Goal: Obtain resource: Obtain resource

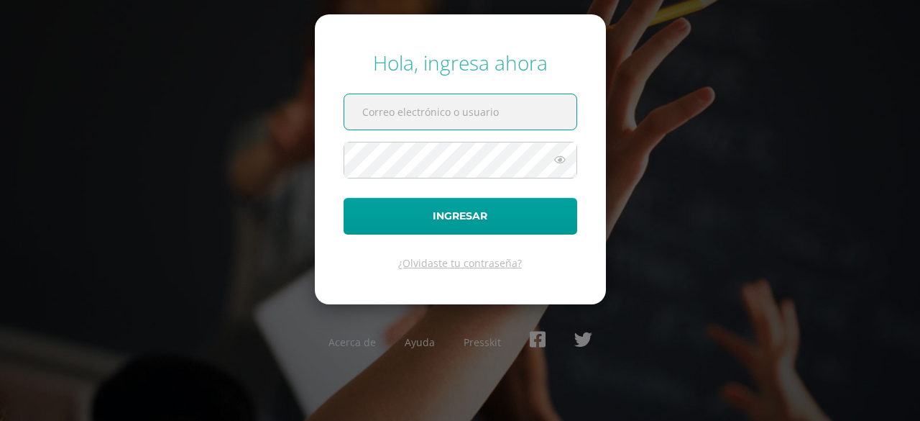
paste input "[EMAIL_ADDRESS][DOMAIN_NAME]"
type input "[EMAIL_ADDRESS][DOMAIN_NAME]"
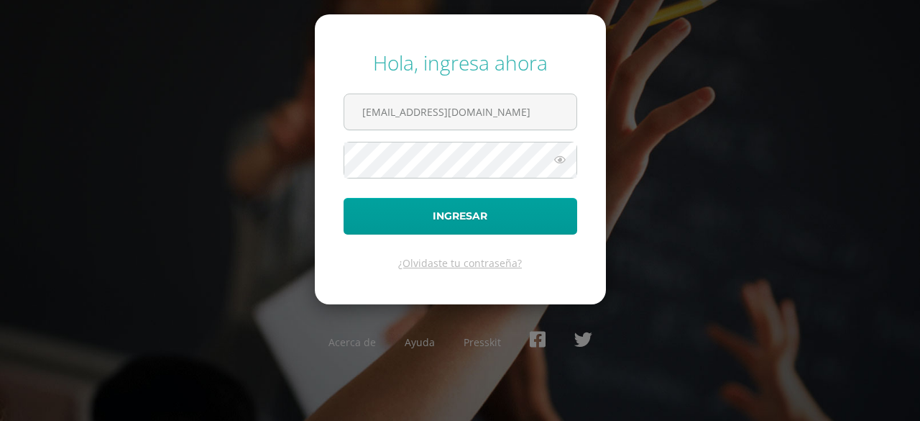
click at [565, 158] on icon at bounding box center [560, 159] width 19 height 17
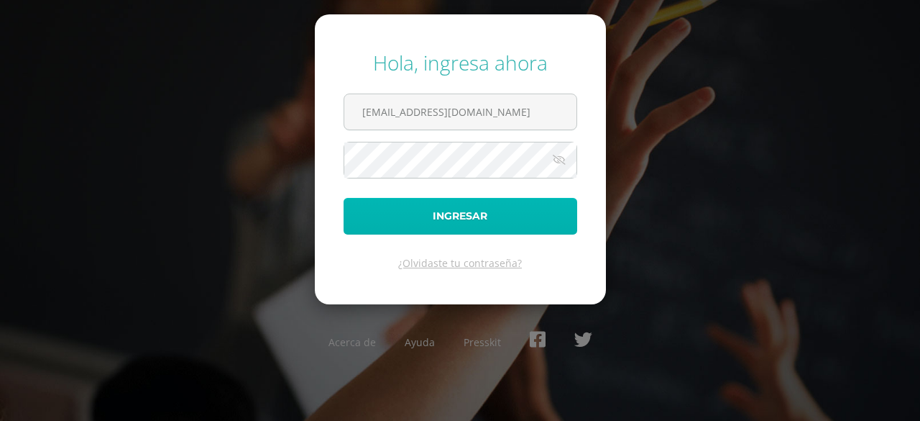
click at [431, 216] on button "Ingresar" at bounding box center [461, 216] width 234 height 37
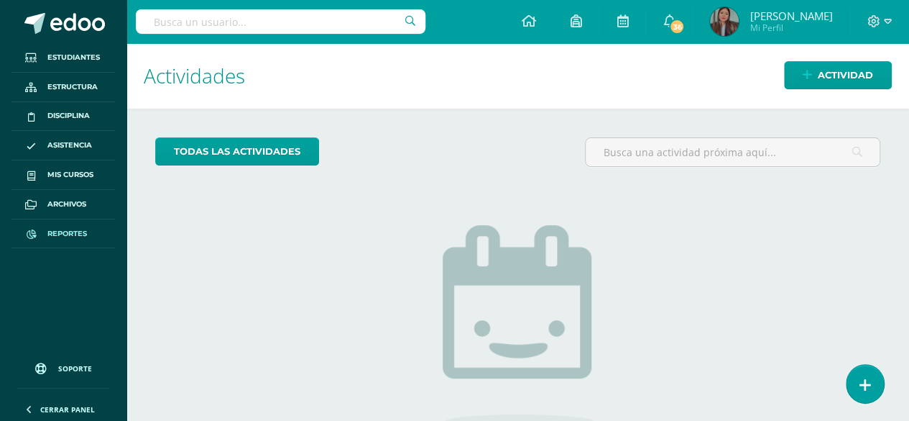
click at [79, 234] on span "Reportes" at bounding box center [67, 234] width 40 height 12
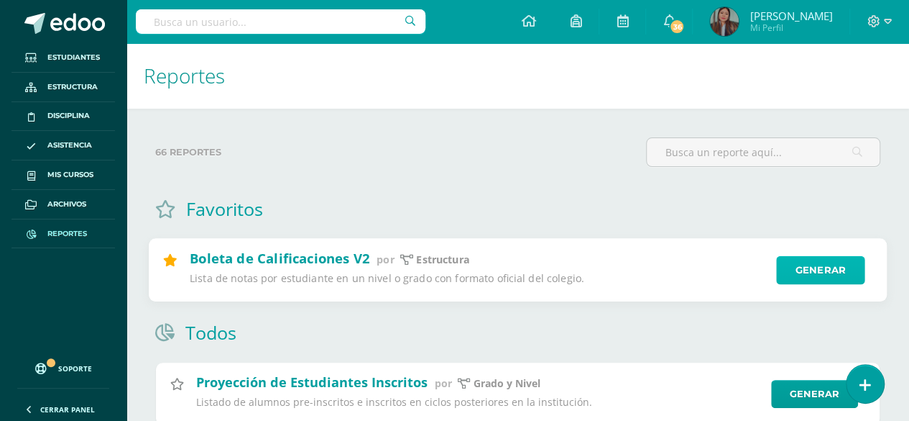
click at [821, 271] on link "Generar" at bounding box center [820, 270] width 88 height 29
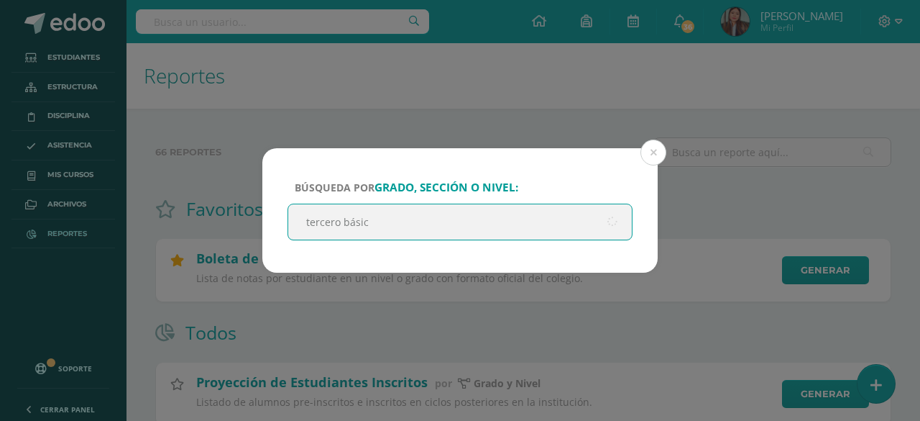
type input "tercero básico"
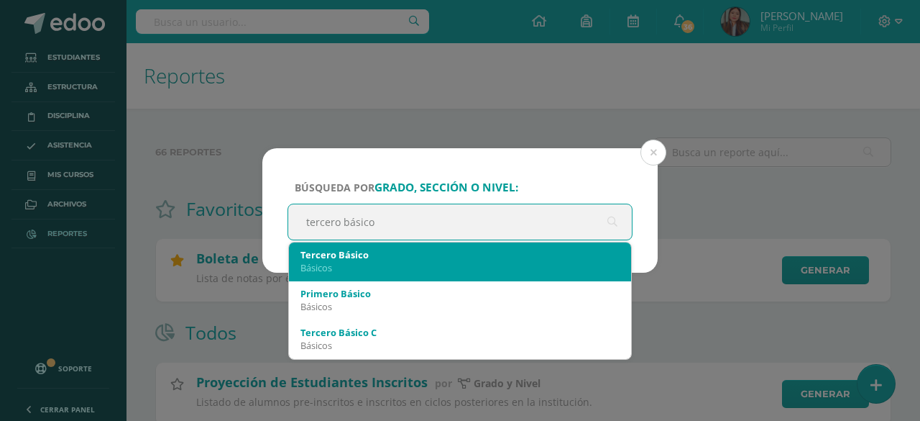
click at [511, 273] on div "Básicos" at bounding box center [459, 267] width 319 height 13
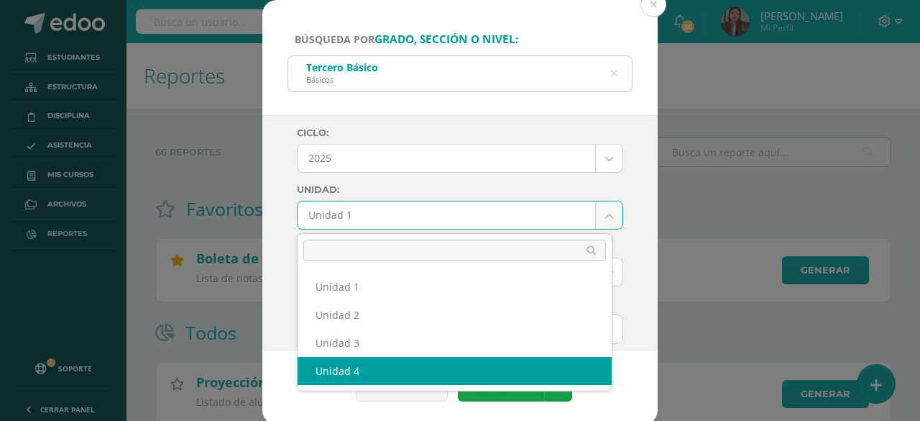
select select "Unidad 4"
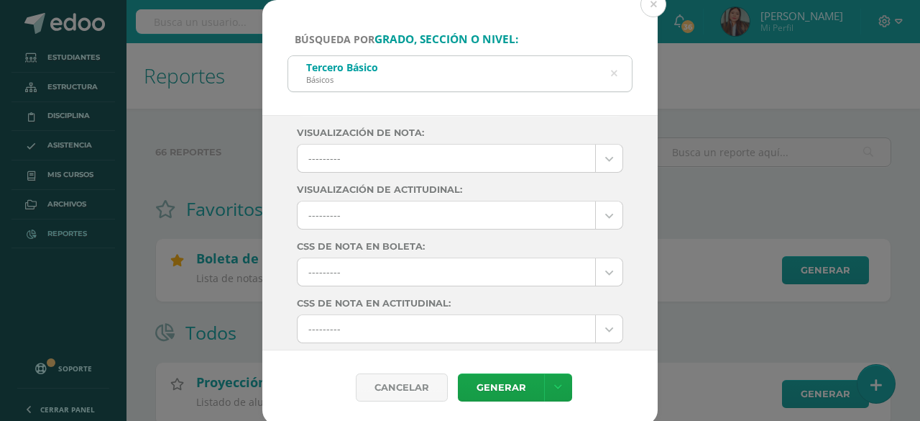
scroll to position [273, 0]
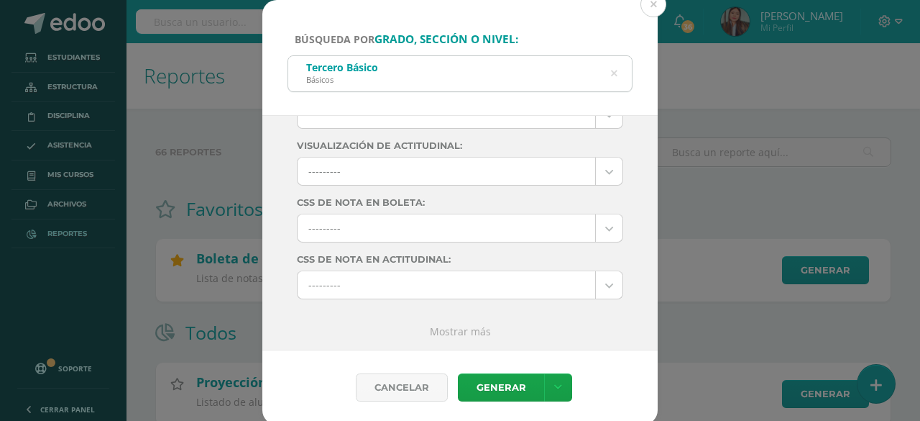
click at [443, 339] on div "Ciclo: 2025 2025 2024 2023 2022 2021 2020 2019 2018 2017 2016 2015 2014 2013 20…" at bounding box center [459, 232] width 395 height 235
click at [450, 332] on link "Mostrar más" at bounding box center [460, 331] width 61 height 14
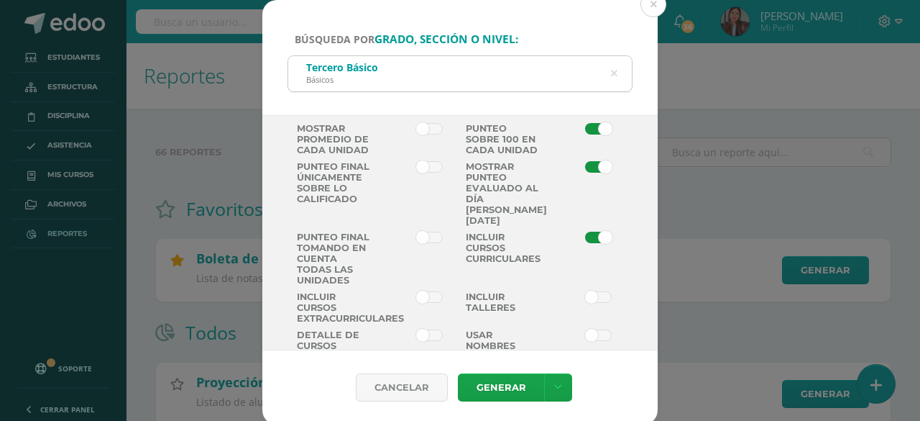
scroll to position [1107, 0]
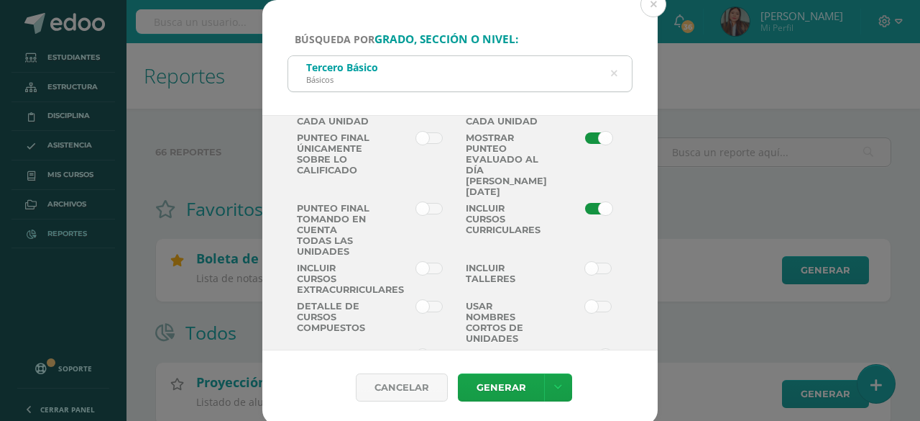
click at [426, 214] on span at bounding box center [429, 209] width 27 height 12
click at [0, 0] on input "checkbox" at bounding box center [0, 0] width 0 height 0
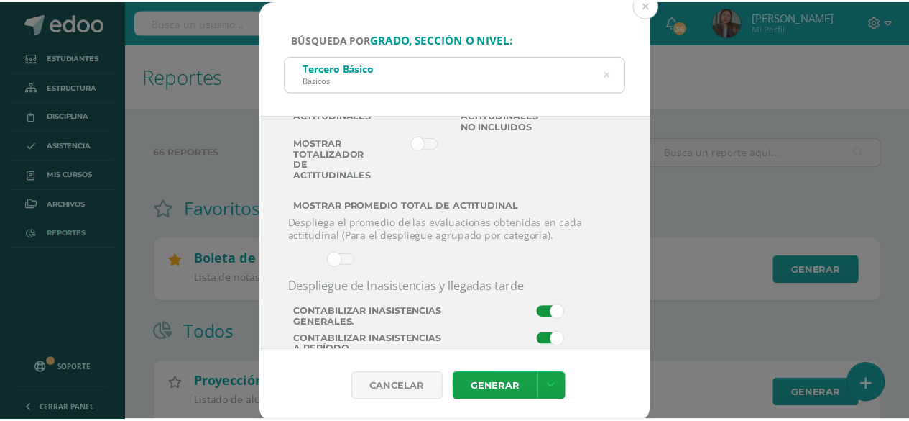
scroll to position [2142, 0]
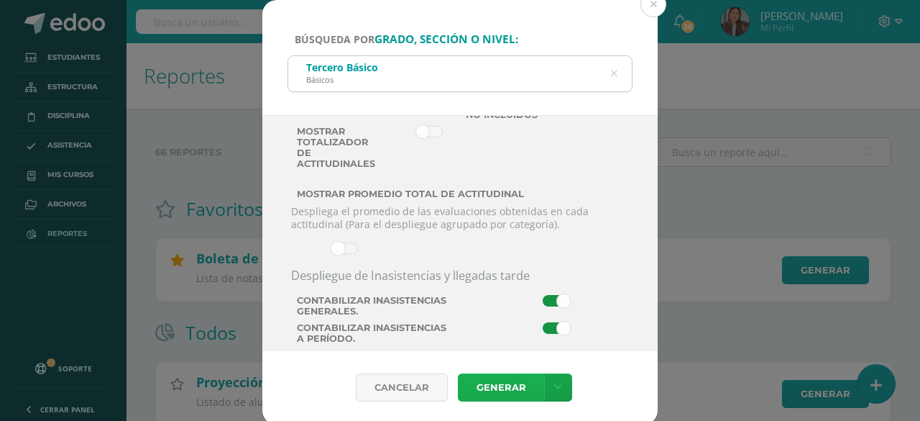
click at [509, 391] on link "Generar" at bounding box center [501, 387] width 86 height 28
click at [650, 7] on button at bounding box center [653, 4] width 26 height 26
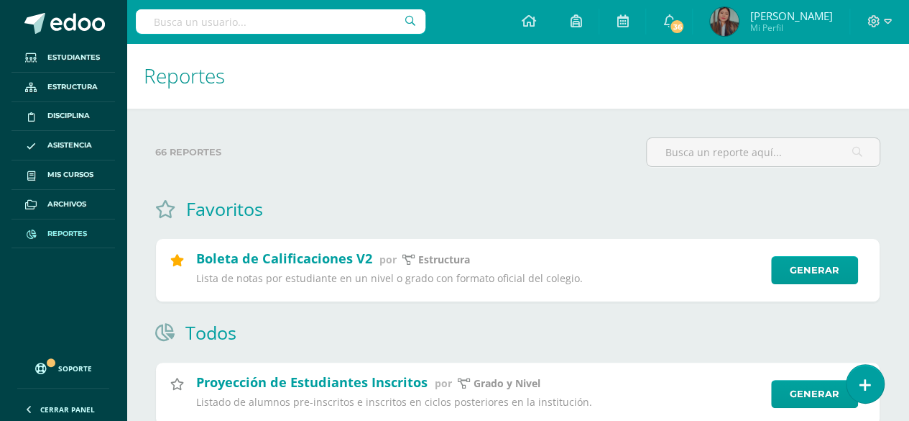
click at [217, 22] on input "text" at bounding box center [281, 21] width 290 height 24
type input "alberto canastuj"
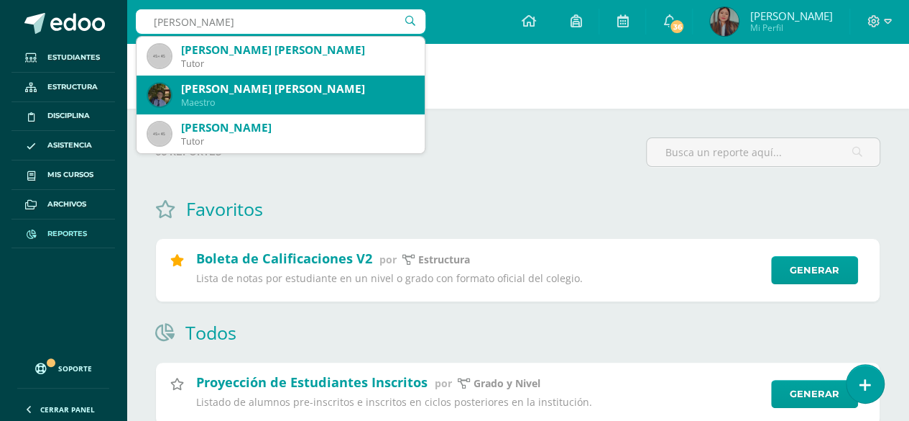
click at [216, 105] on div "Maestro" at bounding box center [297, 102] width 232 height 12
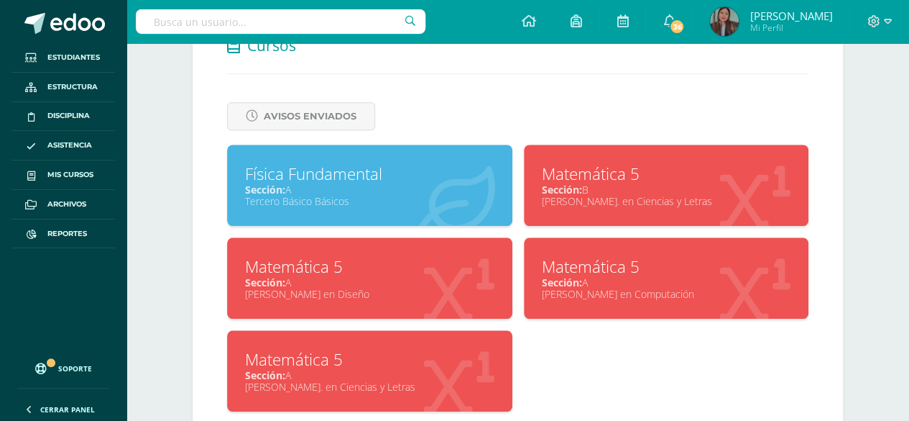
scroll to position [576, 0]
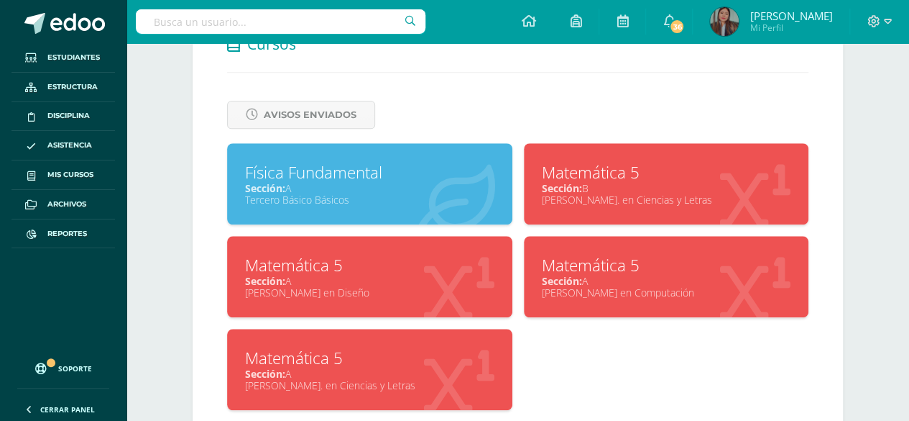
click at [317, 162] on div "Física Fundamental" at bounding box center [369, 172] width 249 height 22
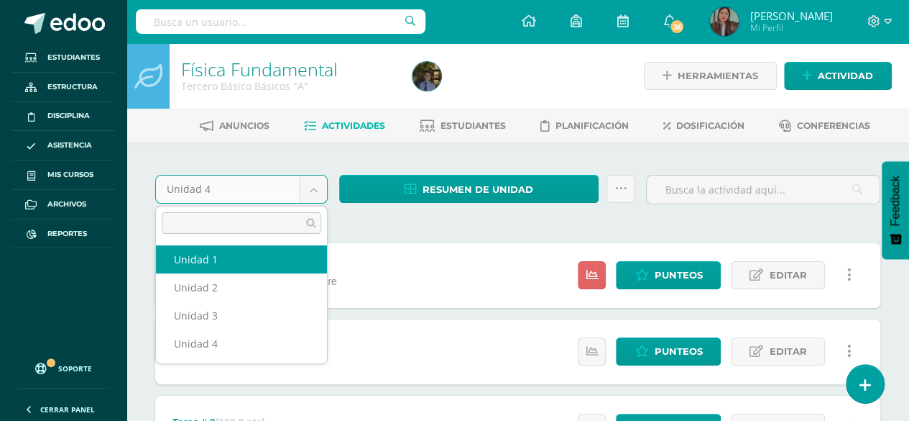
select select "Unidad 1"
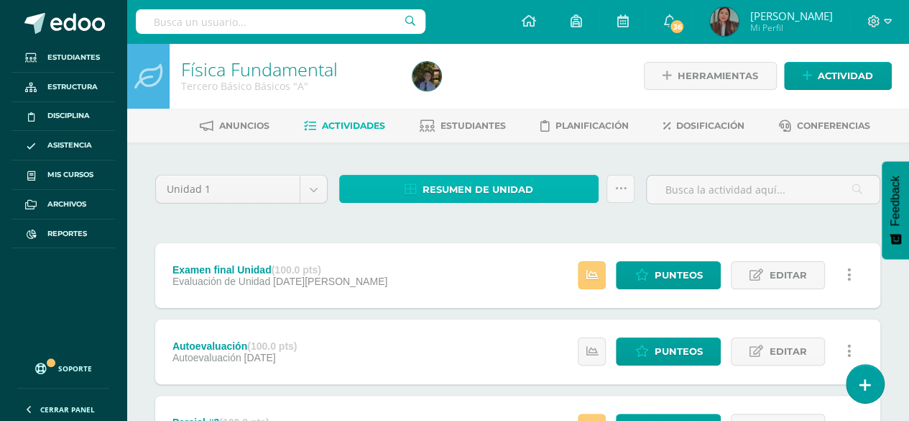
click at [548, 190] on link "Resumen de unidad" at bounding box center [468, 189] width 259 height 28
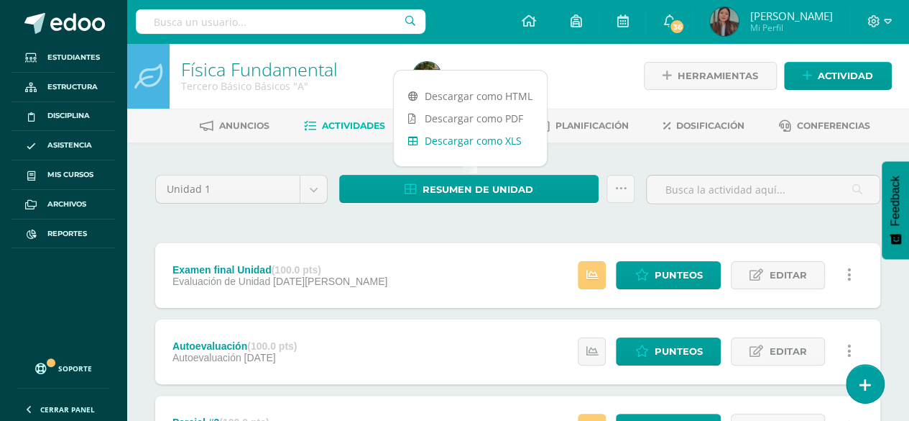
click at [483, 142] on link "Descargar como XLS" at bounding box center [470, 140] width 153 height 22
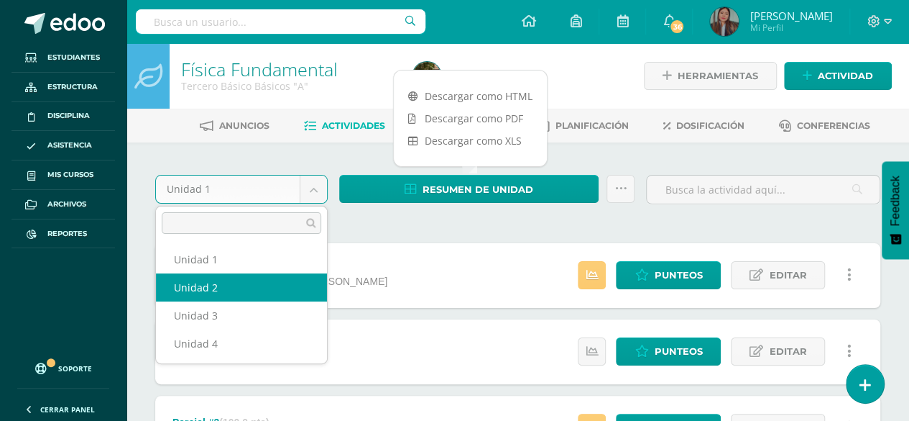
select select "Unidad 2"
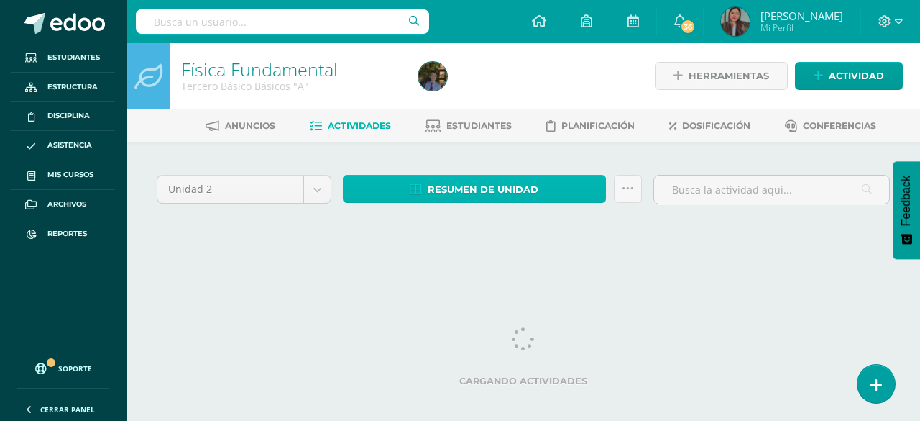
click at [461, 181] on span "Resumen de unidad" at bounding box center [483, 189] width 111 height 27
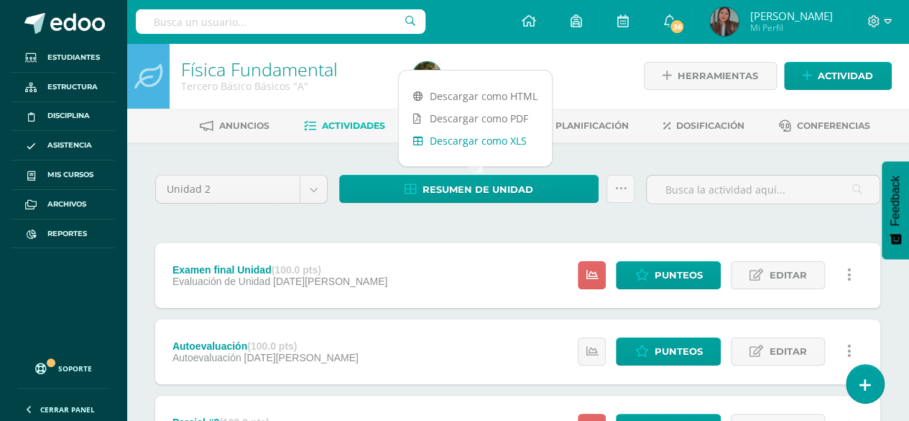
click at [460, 137] on link "Descargar como XLS" at bounding box center [475, 140] width 153 height 22
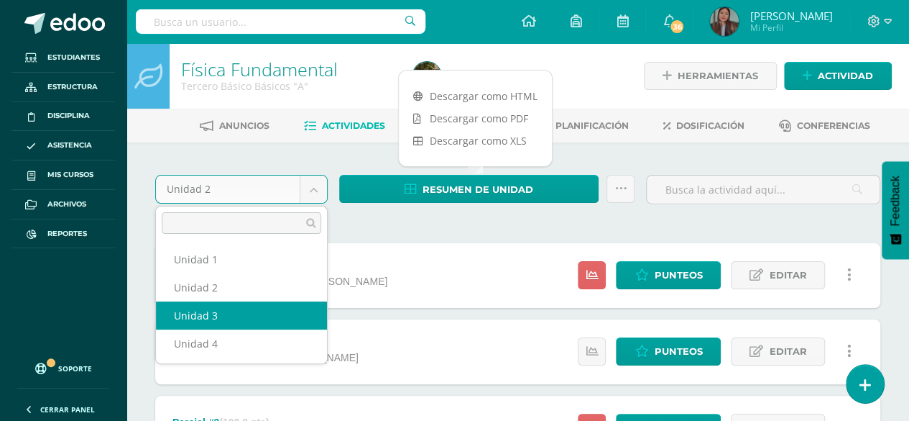
select select "Unidad 3"
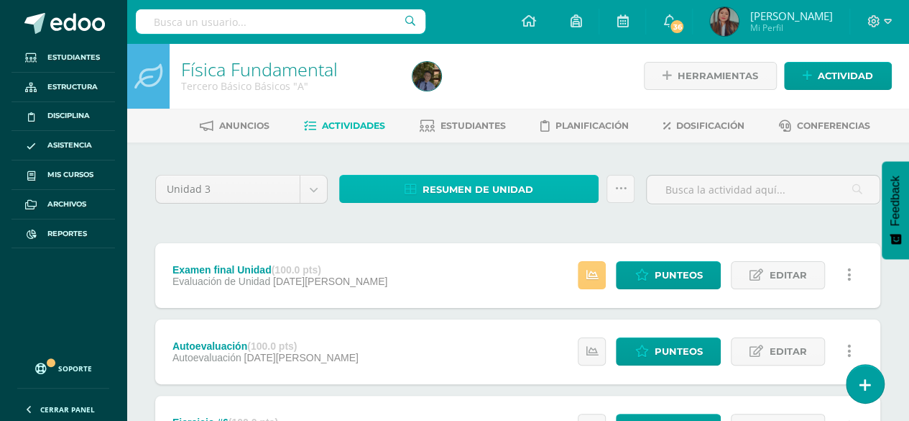
click at [445, 183] on span "Resumen de unidad" at bounding box center [478, 189] width 111 height 27
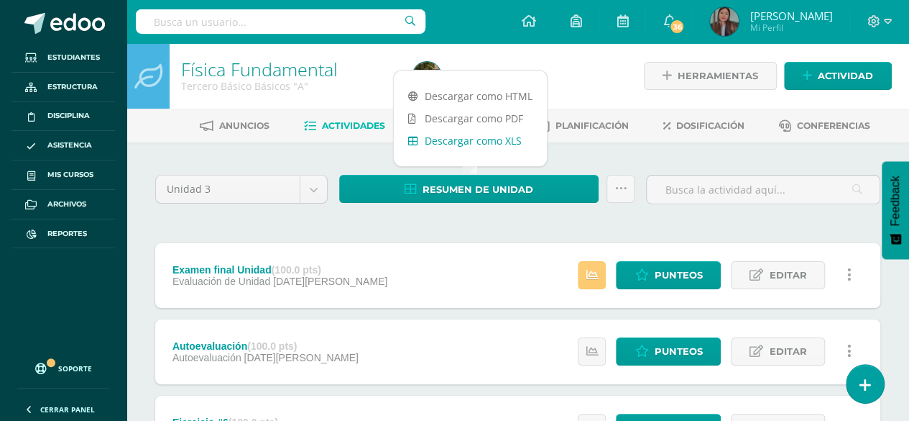
click at [464, 142] on link "Descargar como XLS" at bounding box center [470, 140] width 153 height 22
click at [627, 193] on link at bounding box center [621, 189] width 28 height 28
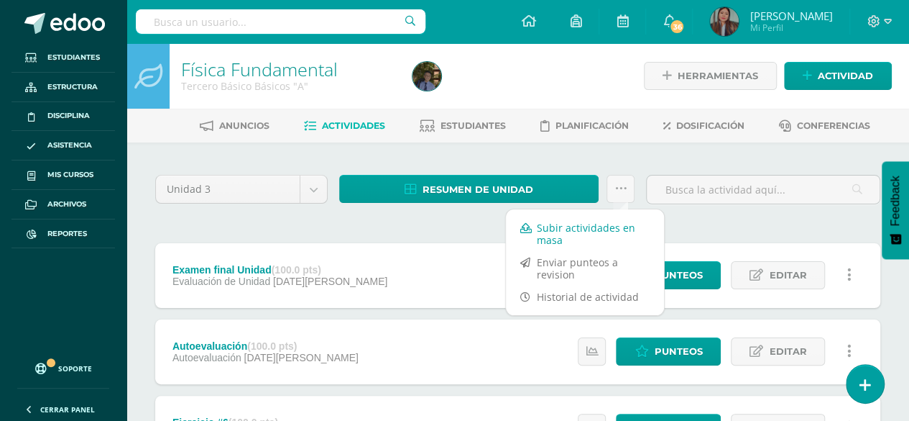
click at [584, 225] on link "Subir actividades en masa" at bounding box center [585, 233] width 158 height 35
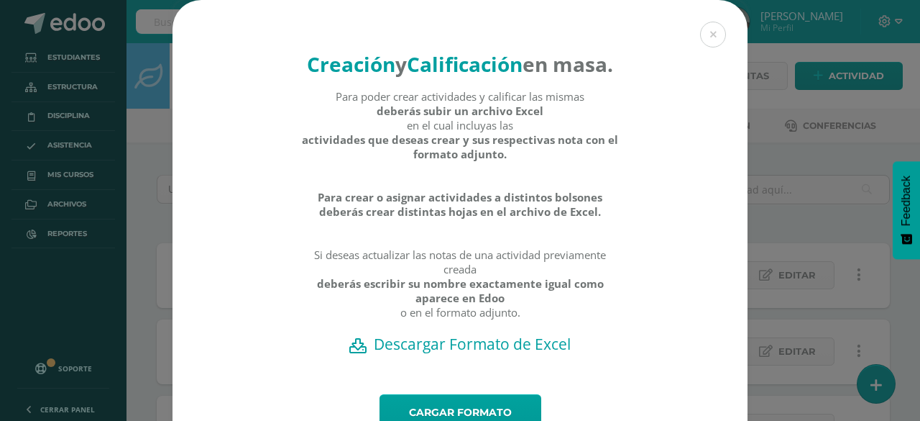
click at [377, 354] on h2 "Descargar Formato de Excel" at bounding box center [460, 344] width 525 height 20
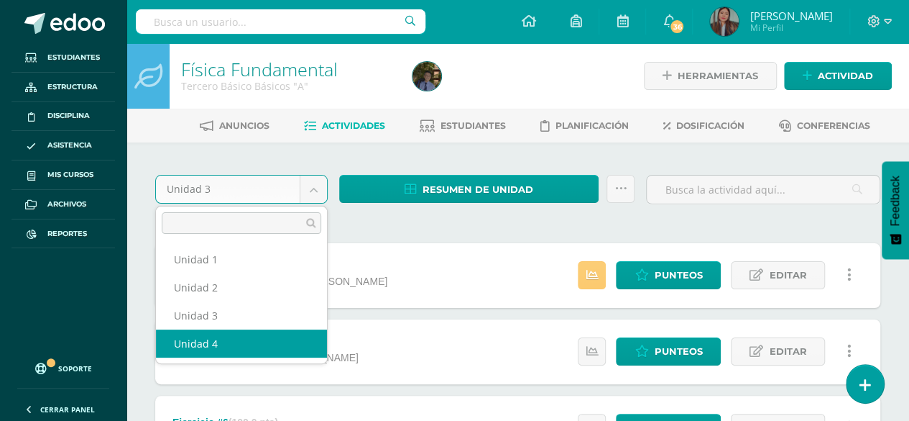
select select "Unidad 4"
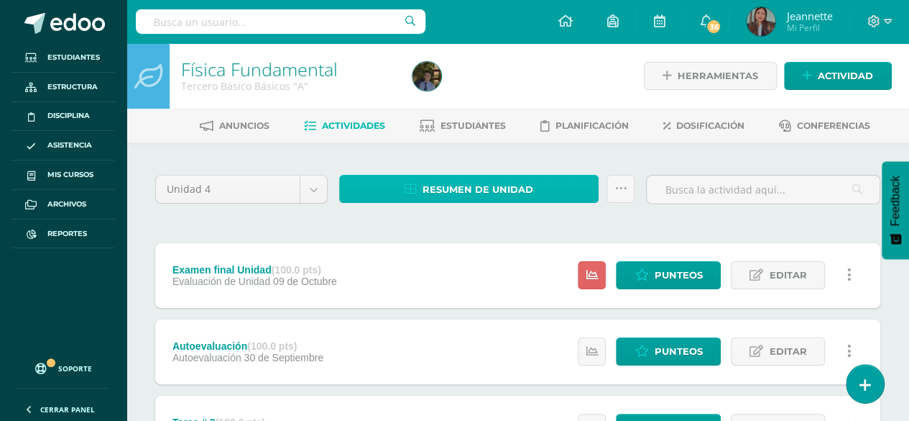
click at [403, 190] on link "Resumen de unidad" at bounding box center [468, 189] width 259 height 28
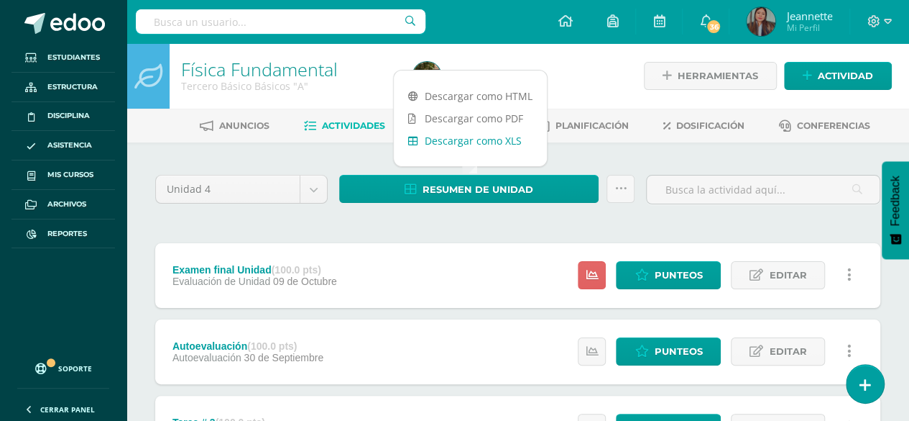
click at [451, 147] on link "Descargar como XLS" at bounding box center [470, 140] width 153 height 22
click at [226, 15] on input "text" at bounding box center [281, 21] width 290 height 24
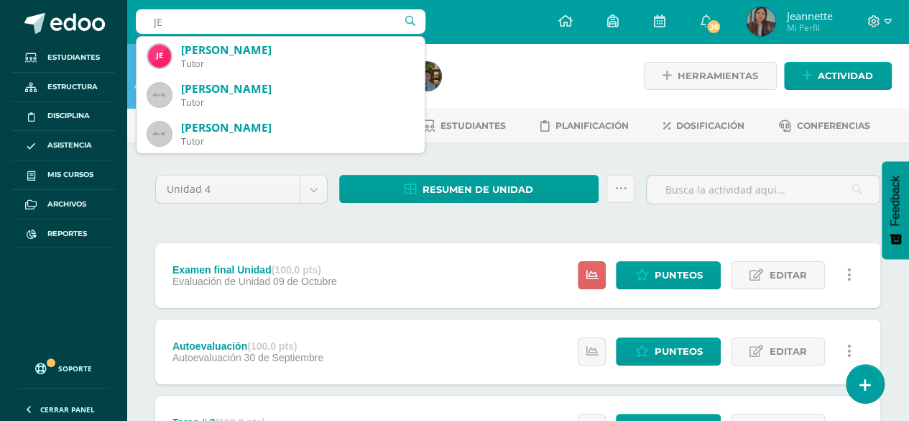
type input "J"
type input "j"
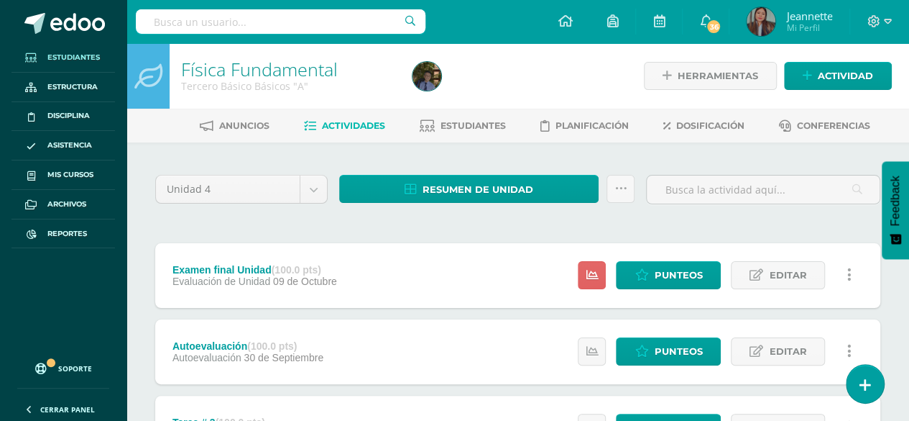
click at [55, 54] on span "Estudiantes" at bounding box center [73, 58] width 52 height 12
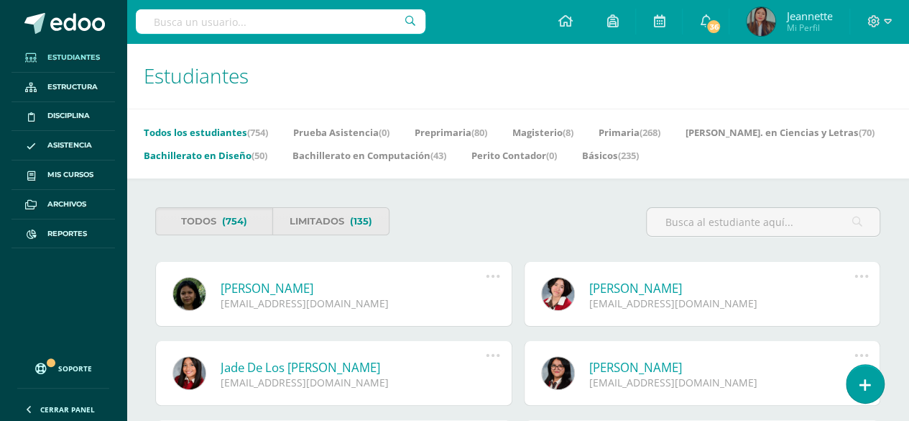
click at [234, 154] on link "Bachillerato en Diseño (50)" at bounding box center [206, 155] width 124 height 23
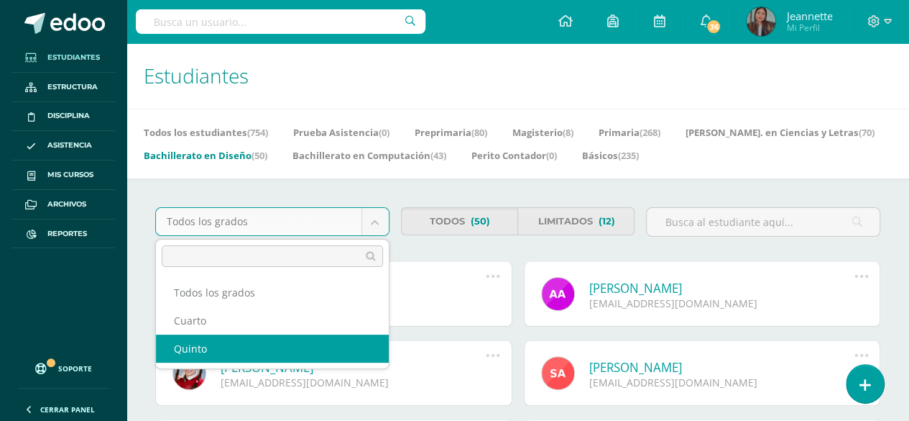
select select "19"
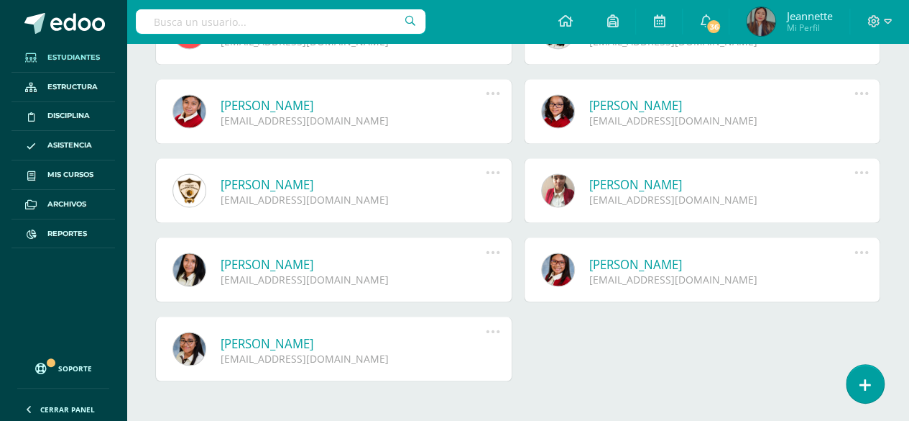
scroll to position [1132, 0]
click at [254, 32] on div at bounding box center [281, 21] width 290 height 43
click at [250, 28] on input "text" at bounding box center [281, 21] width 290 height 24
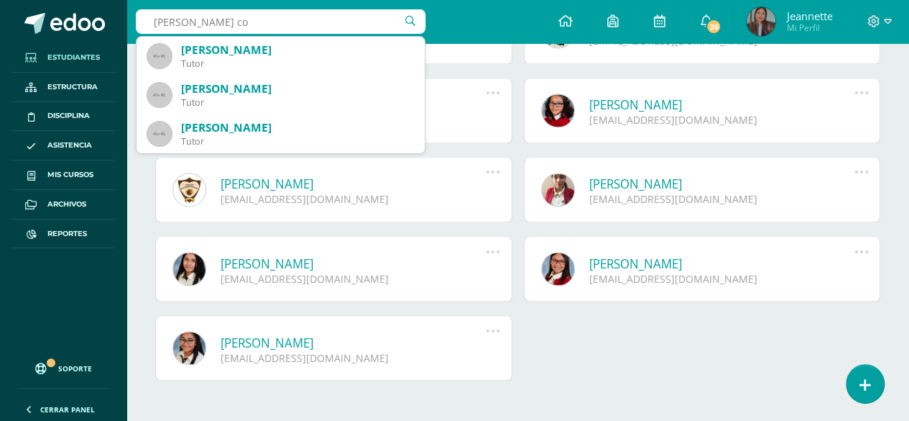
type input "[PERSON_NAME]"
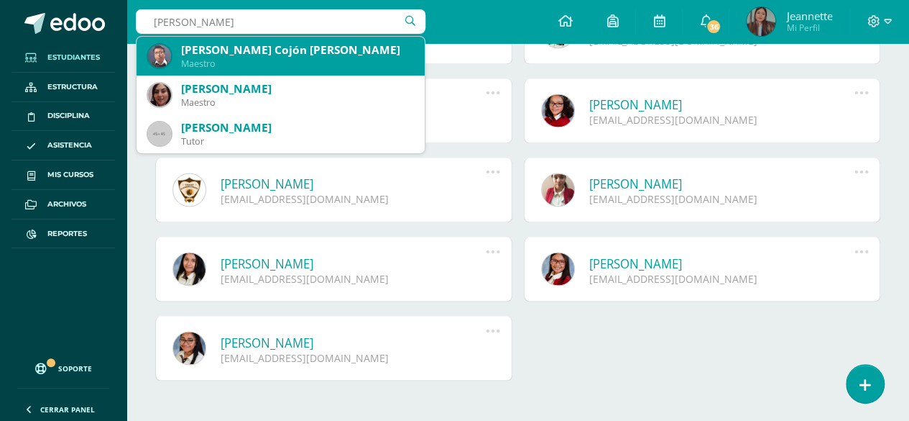
click at [237, 55] on div "[PERSON_NAME] Cojón [PERSON_NAME]" at bounding box center [297, 49] width 232 height 15
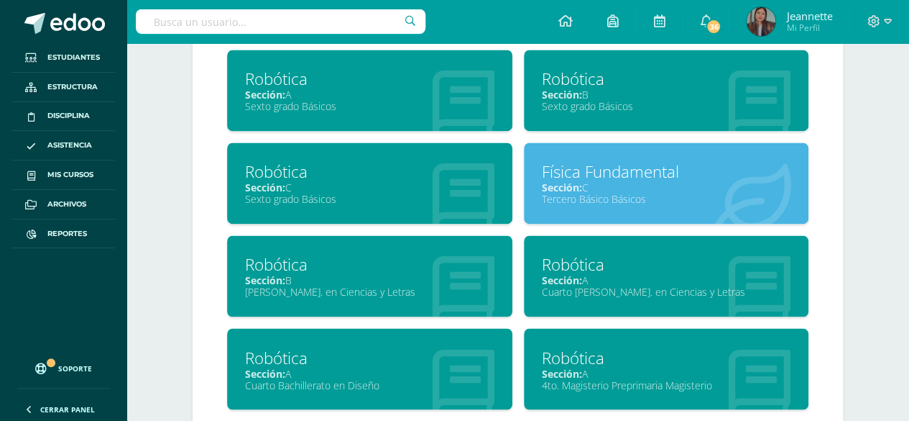
scroll to position [1031, 0]
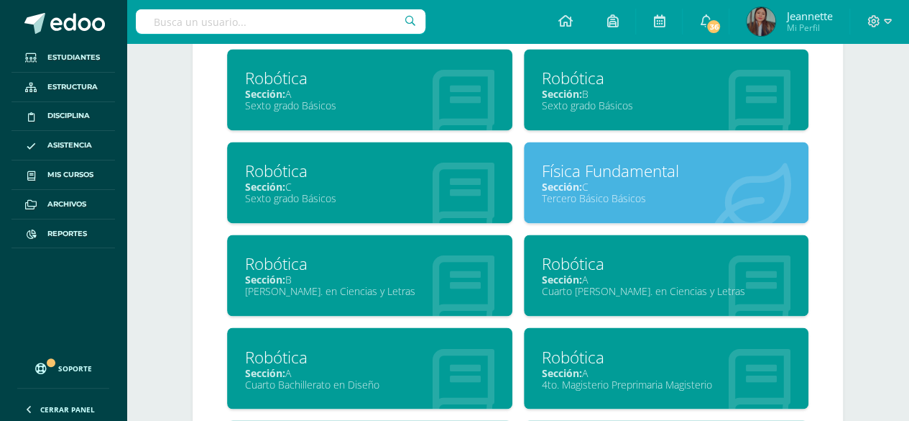
click at [653, 195] on div "Tercero Básico Básicos" at bounding box center [666, 198] width 249 height 14
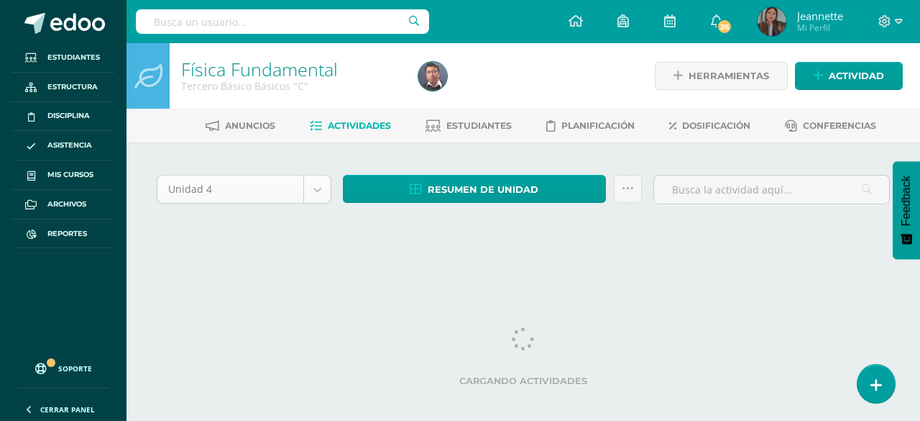
click at [226, 198] on body "Estudiantes Estructura Disciplina Asistencia Mis cursos Archivos Reportes Sopor…" at bounding box center [460, 136] width 920 height 272
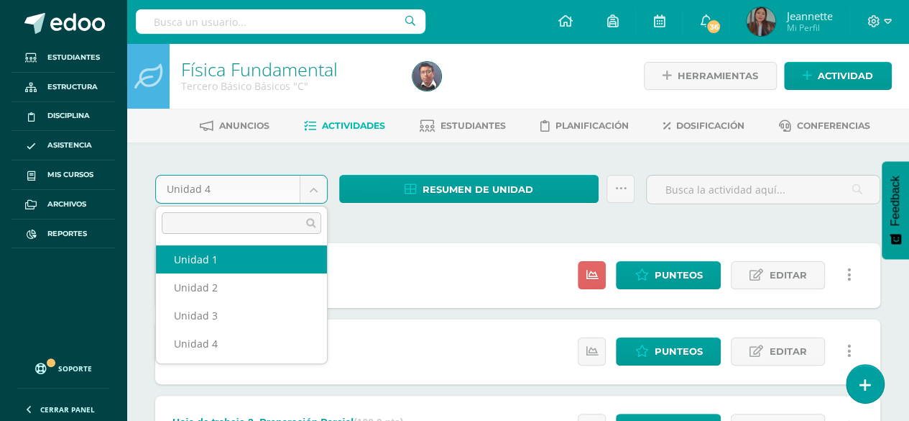
select select "Unidad 1"
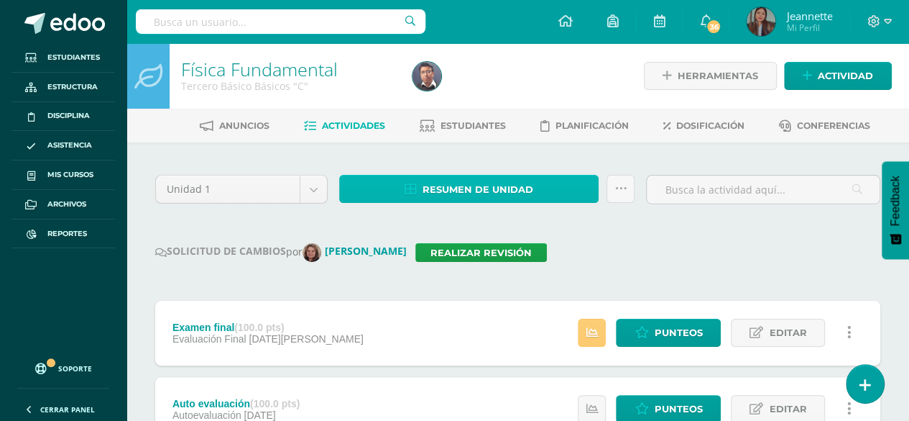
click at [495, 181] on span "Resumen de unidad" at bounding box center [478, 189] width 111 height 27
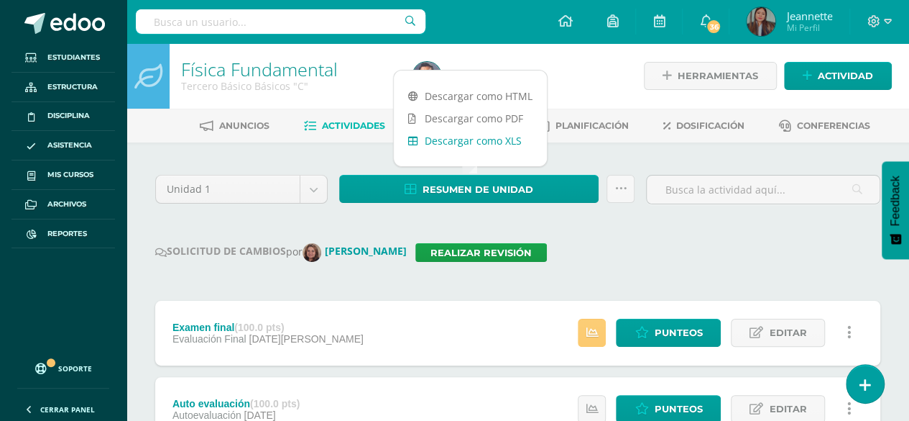
click at [472, 139] on link "Descargar como XLS" at bounding box center [470, 140] width 153 height 22
click at [616, 184] on icon at bounding box center [621, 189] width 12 height 12
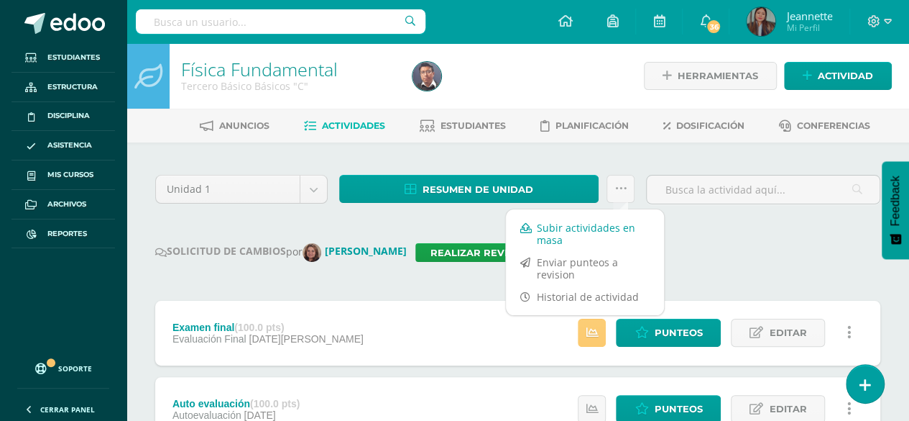
click at [551, 233] on link "Subir actividades en masa" at bounding box center [585, 233] width 158 height 35
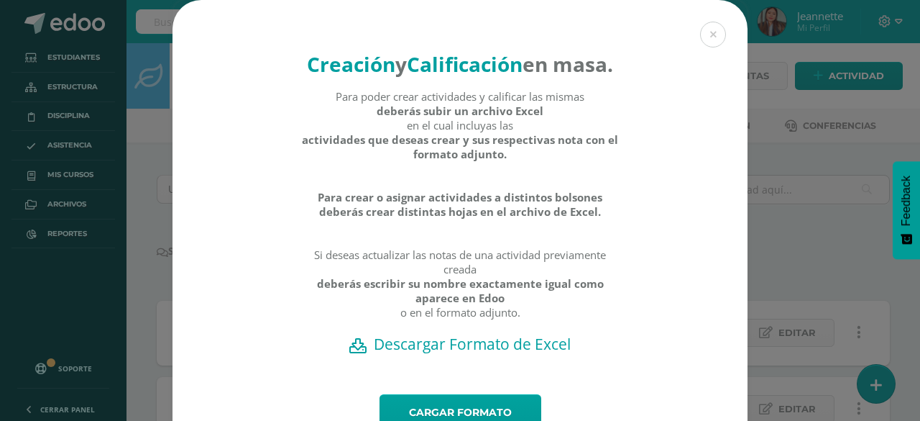
click at [427, 354] on h2 "Descargar Formato de Excel" at bounding box center [460, 344] width 525 height 20
click at [394, 72] on strong "Creación" at bounding box center [351, 63] width 88 height 27
click at [717, 32] on button at bounding box center [713, 35] width 26 height 26
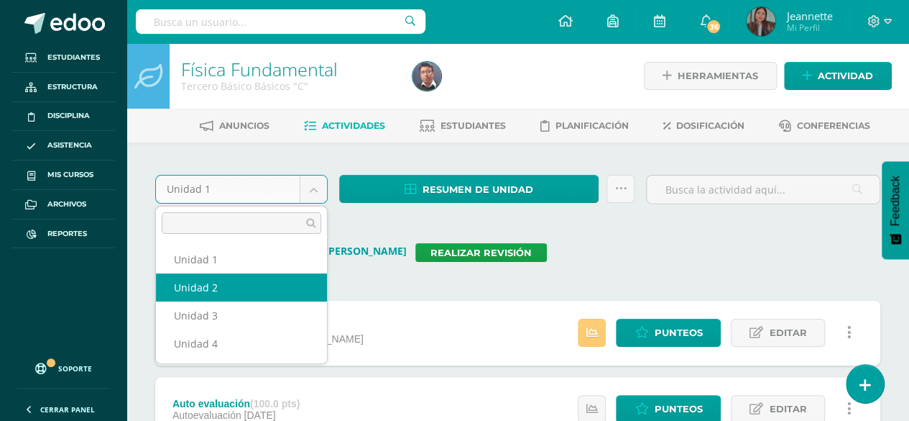
select select "Unidad 2"
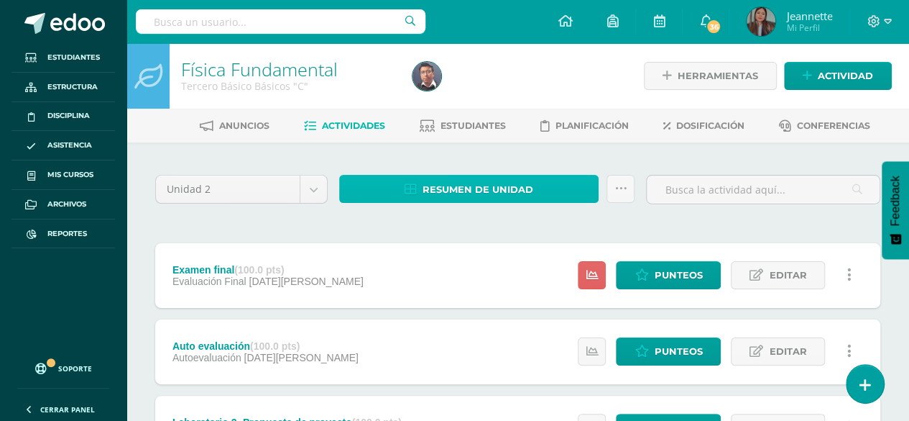
click at [466, 194] on span "Resumen de unidad" at bounding box center [478, 189] width 111 height 27
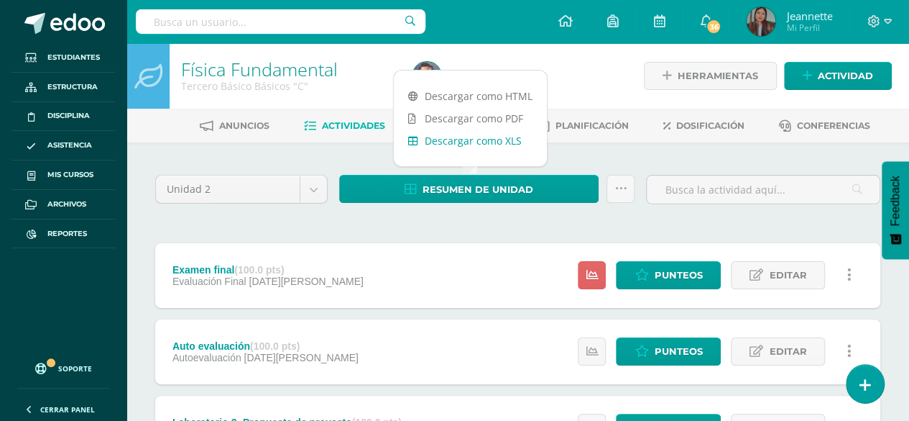
click at [451, 134] on link "Descargar como XLS" at bounding box center [470, 140] width 153 height 22
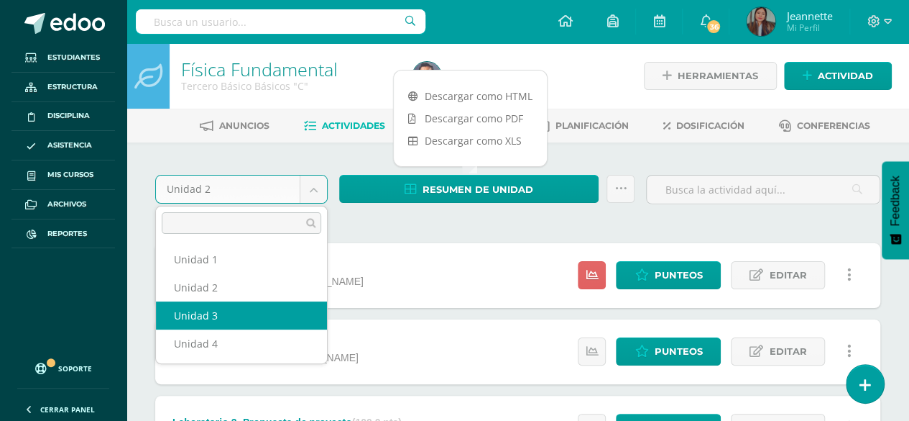
select select "Unidad 3"
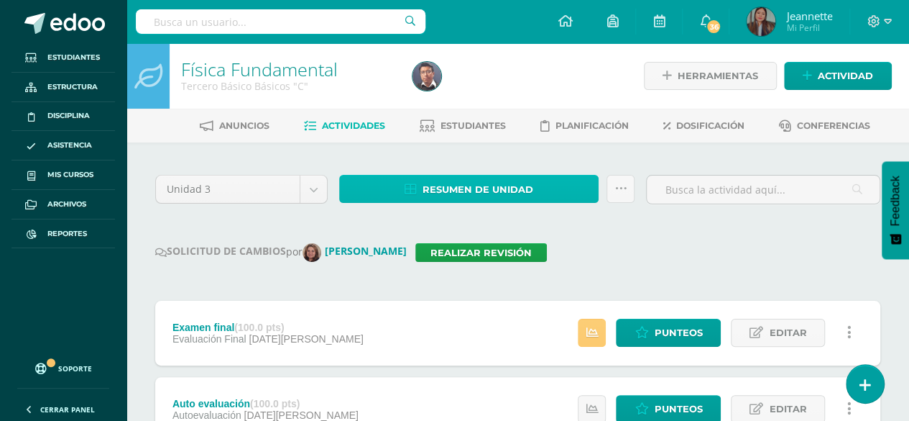
click at [526, 183] on span "Resumen de unidad" at bounding box center [478, 189] width 111 height 27
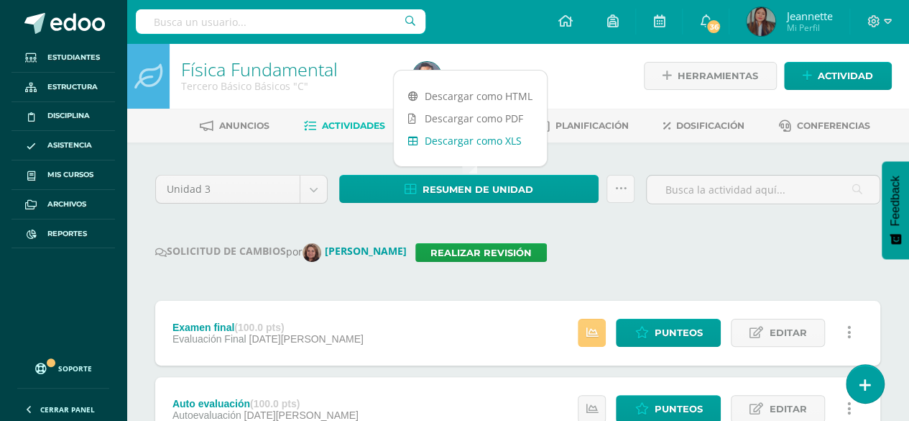
click at [474, 143] on link "Descargar como XLS" at bounding box center [470, 140] width 153 height 22
